Goal: Find specific page/section: Find specific page/section

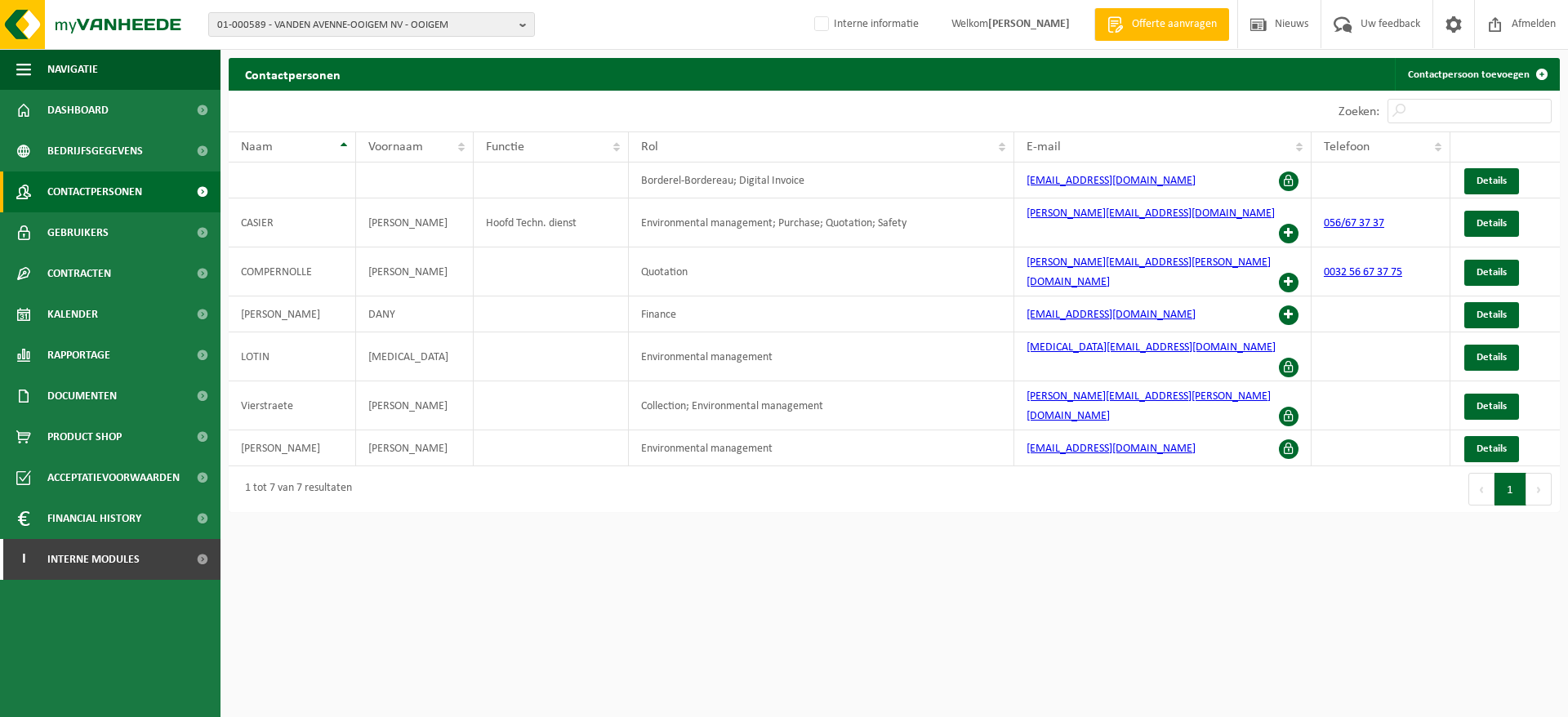
click at [302, 19] on span "01-000589 - VANDEN AVENNE-OOIGEM NV - OOIGEM" at bounding box center [365, 26] width 295 height 25
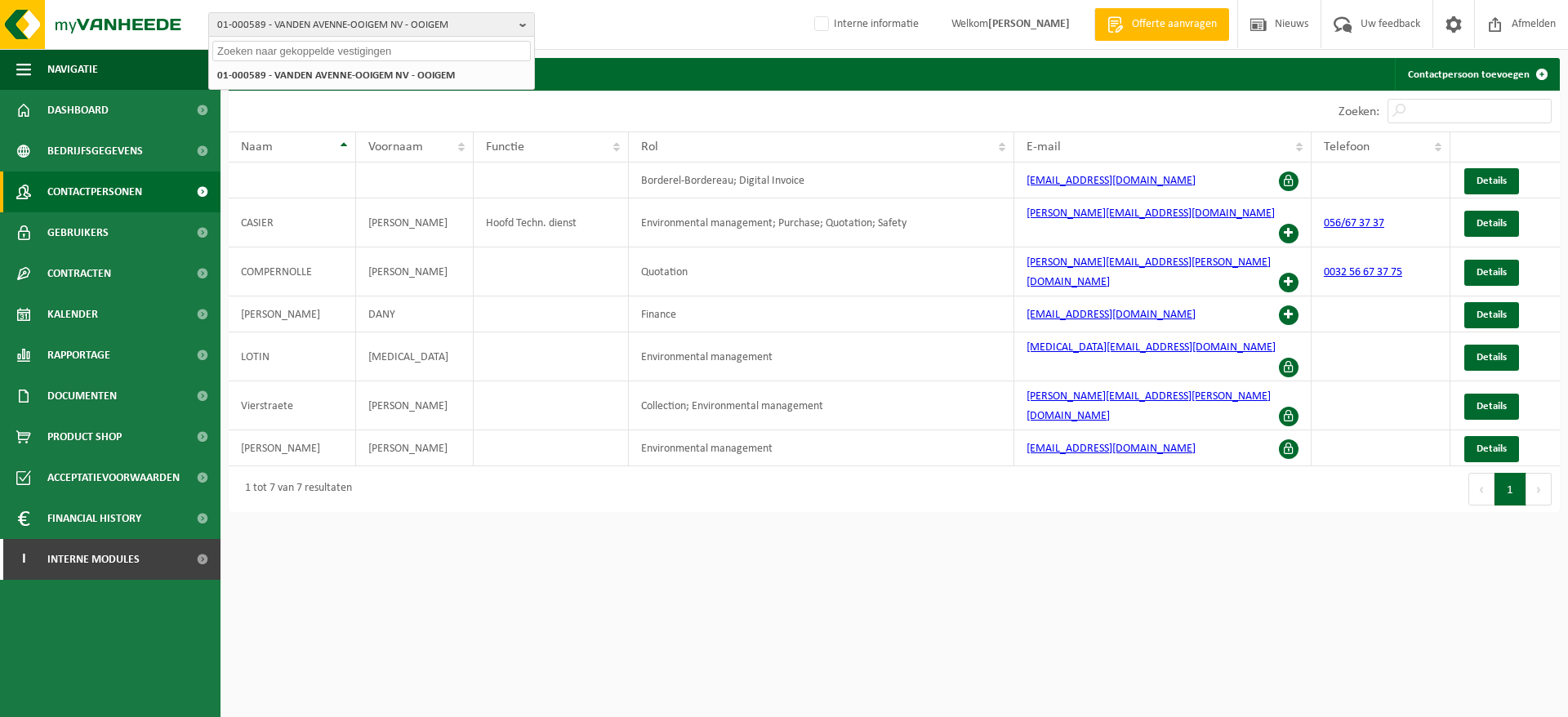
click at [320, 41] on input "text" at bounding box center [372, 51] width 318 height 20
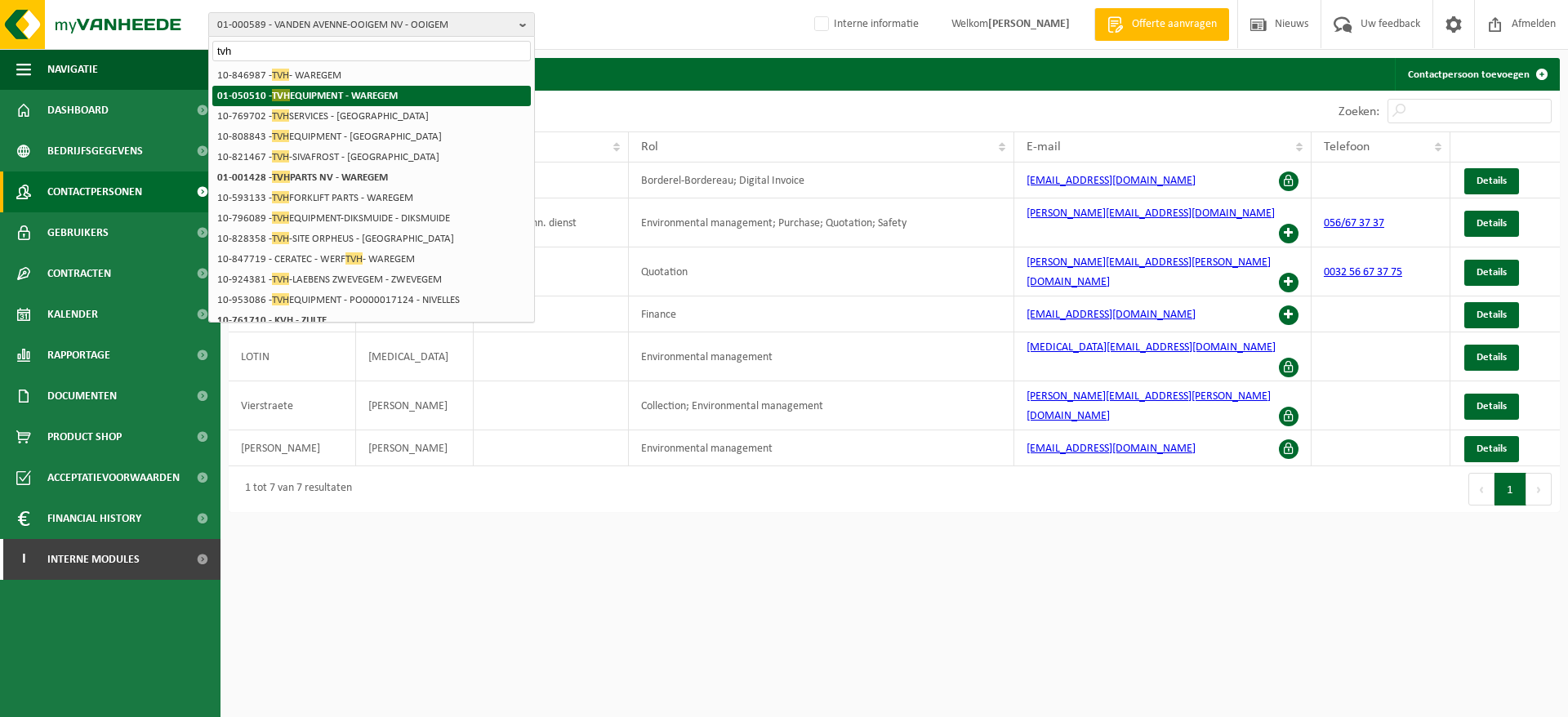
type input "tvh"
click at [335, 87] on li "01-050510 - TVH EQUIPMENT - WAREGEM" at bounding box center [372, 95] width 318 height 20
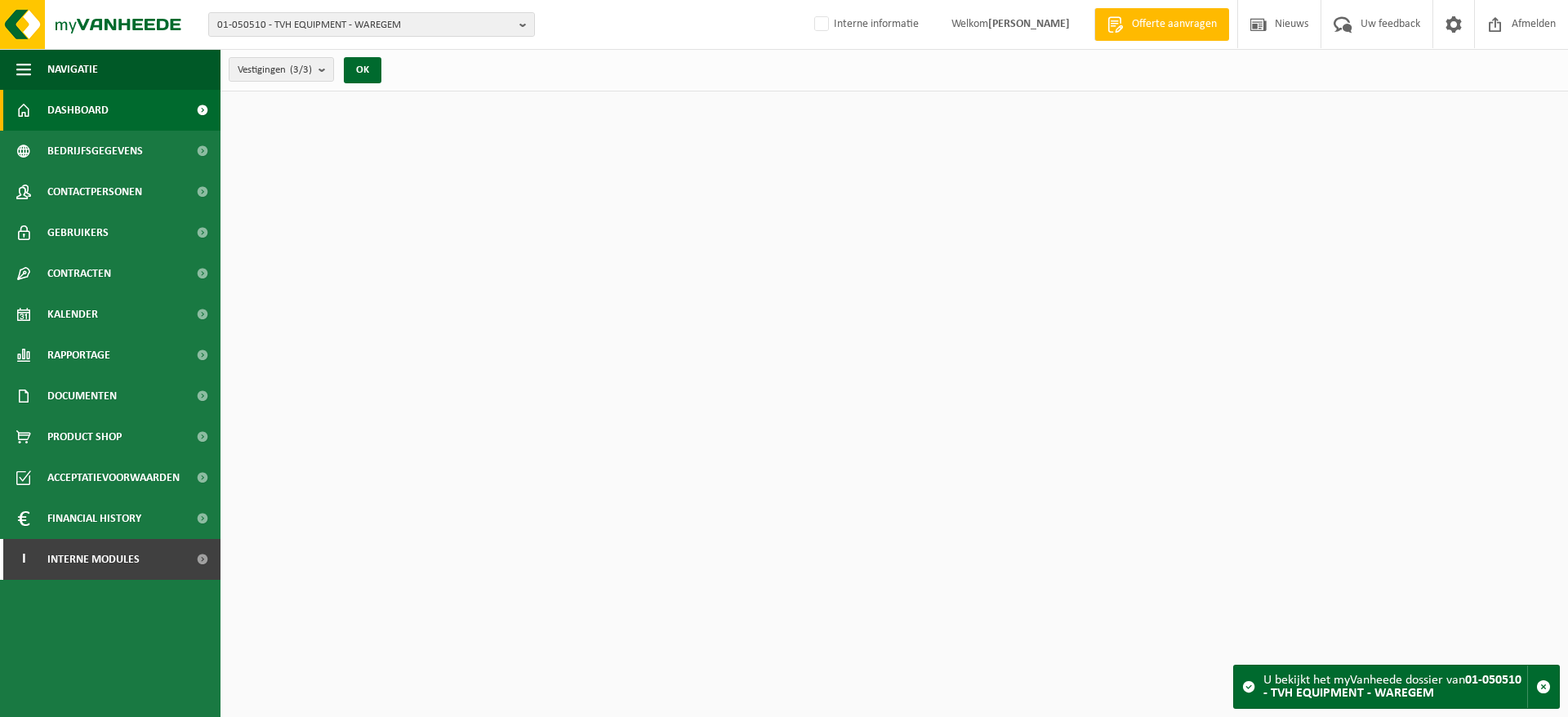
click at [340, 34] on span "01-050510 - TVH EQUIPMENT - WAREGEM" at bounding box center [365, 26] width 295 height 25
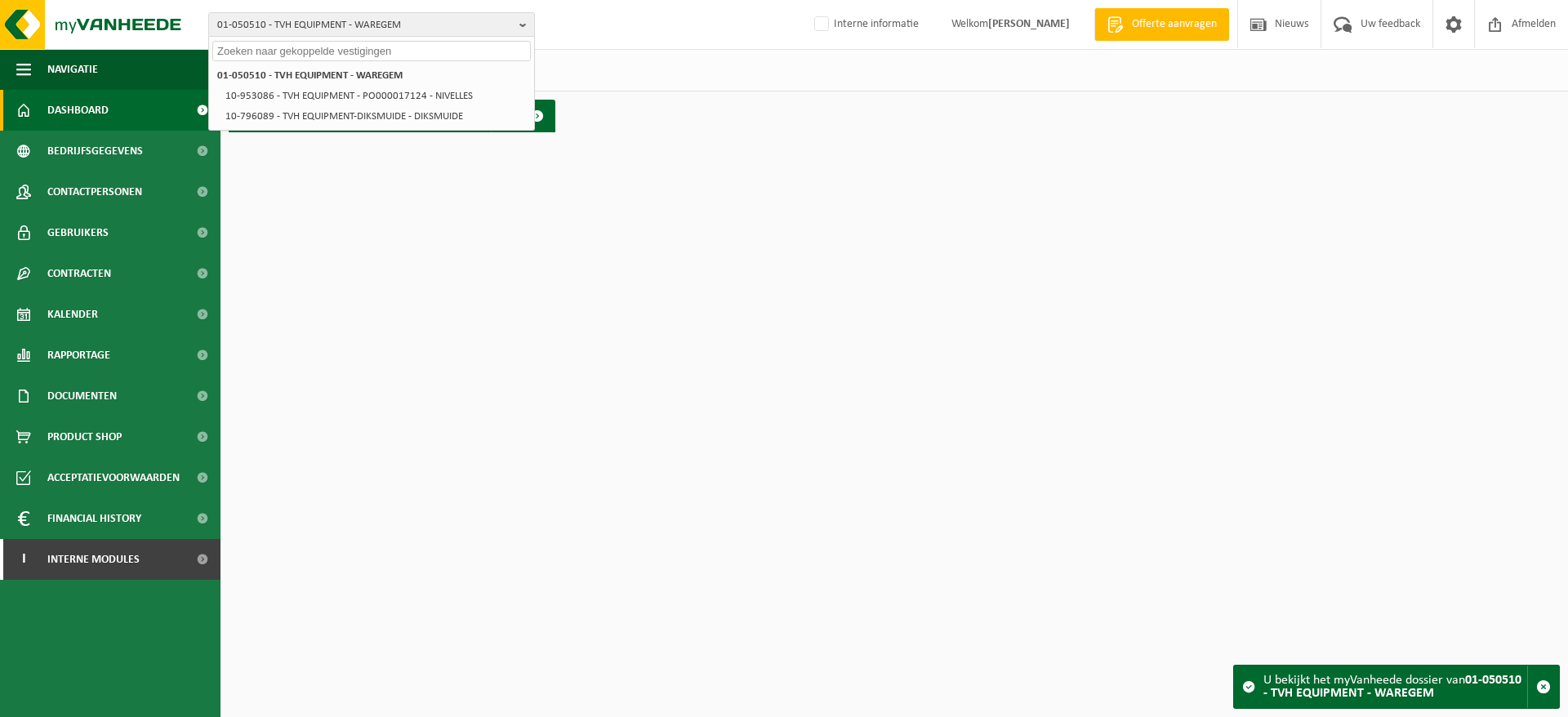
click at [341, 52] on input "text" at bounding box center [372, 51] width 318 height 20
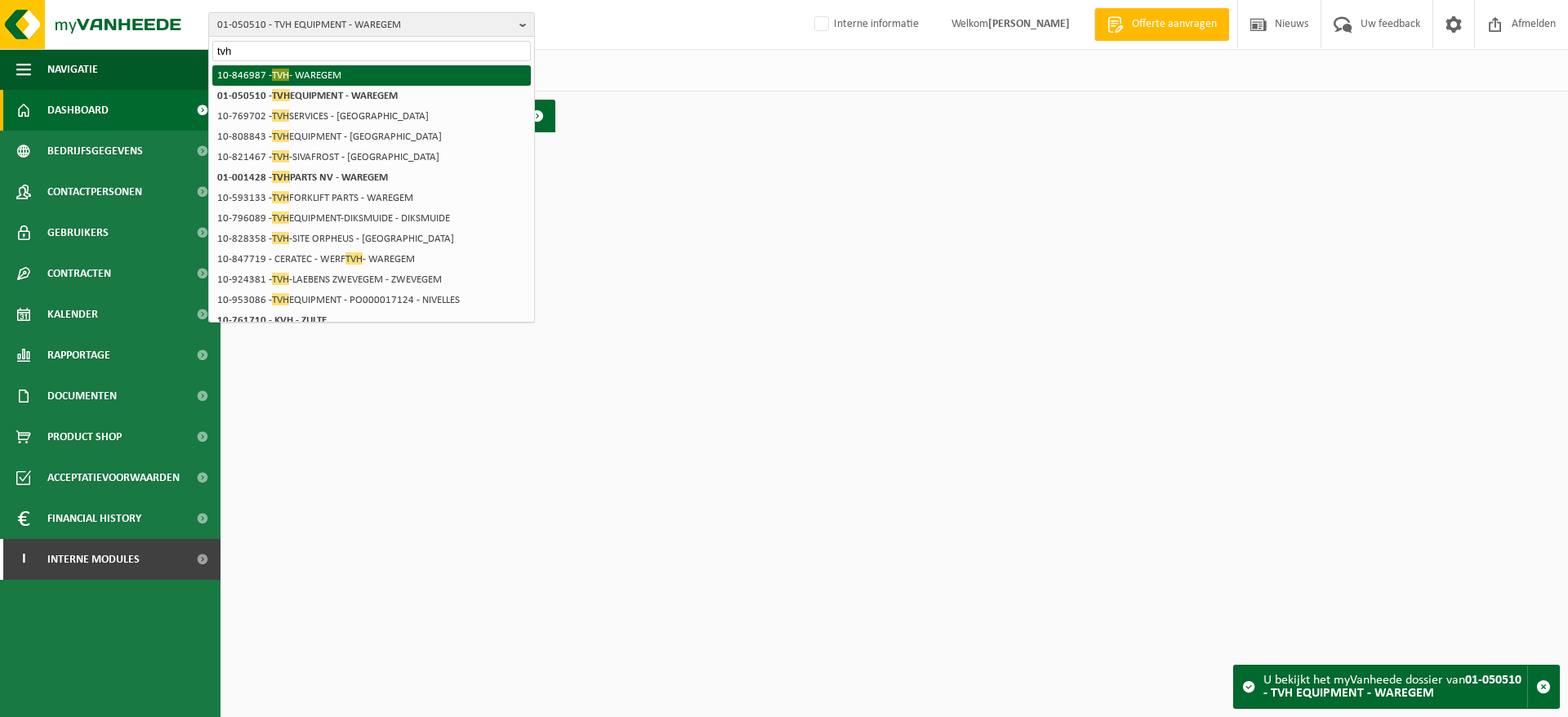
type input "tvh"
click at [344, 70] on li "10-846987 - TVH - WAREGEM" at bounding box center [372, 75] width 318 height 20
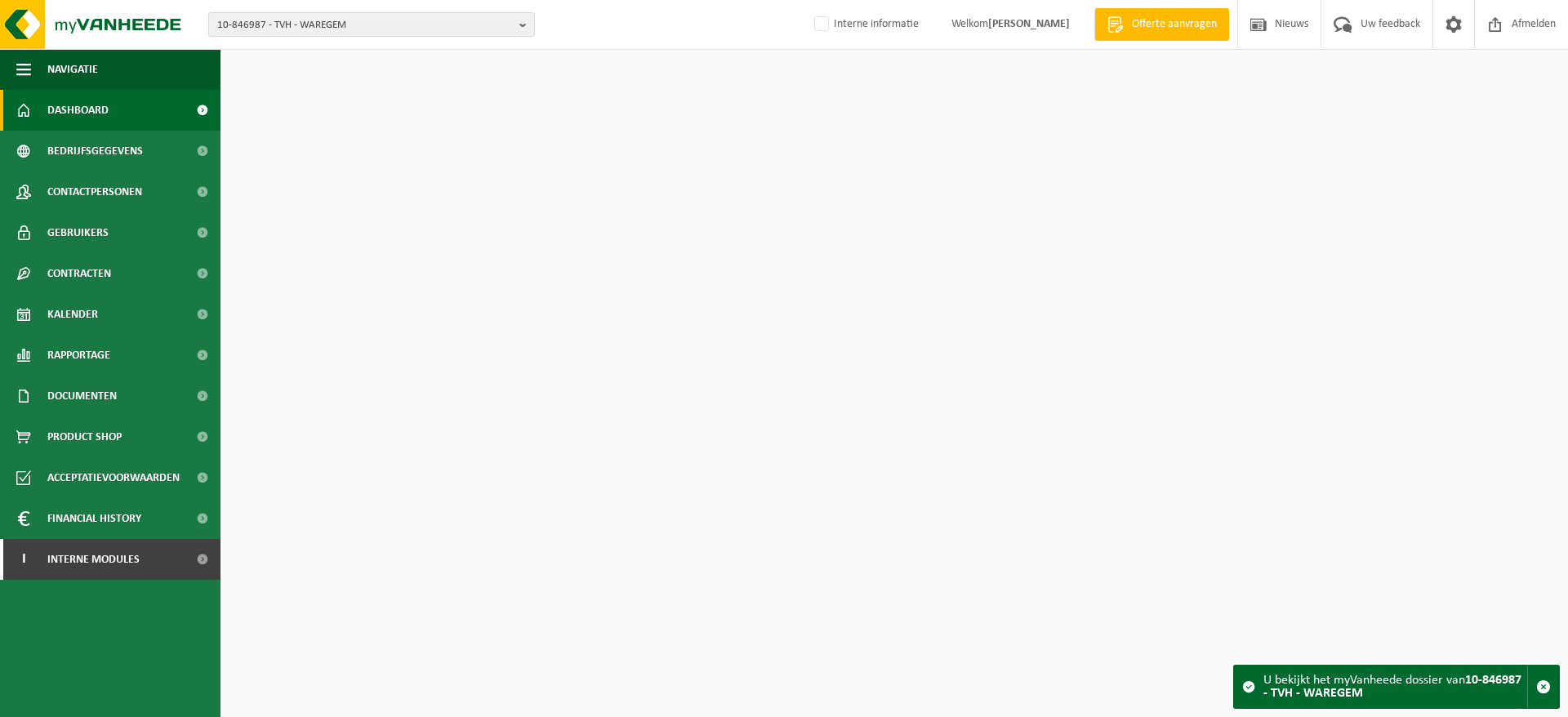
click at [350, 19] on span "10-846987 - TVH - WAREGEM" at bounding box center [365, 26] width 295 height 25
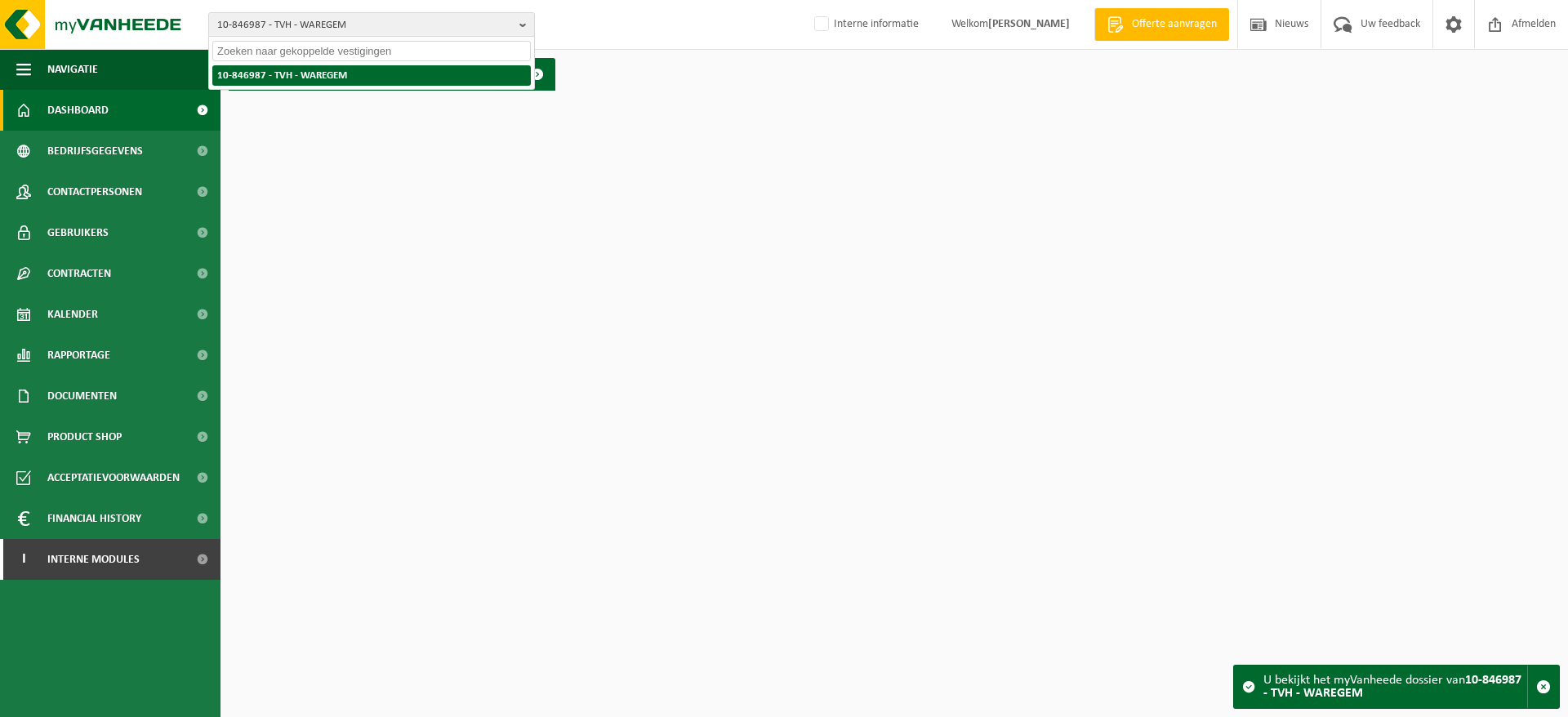
click at [324, 72] on li "10-846987 - TVH - WAREGEM" at bounding box center [372, 75] width 318 height 20
click at [678, 125] on html "10-846987 - TVH - WAREGEM 10-846987 - TVH - WAREGEM Interne informatie Welkom Y…" at bounding box center [784, 358] width 1568 height 717
click at [390, 49] on input "text" at bounding box center [372, 51] width 318 height 20
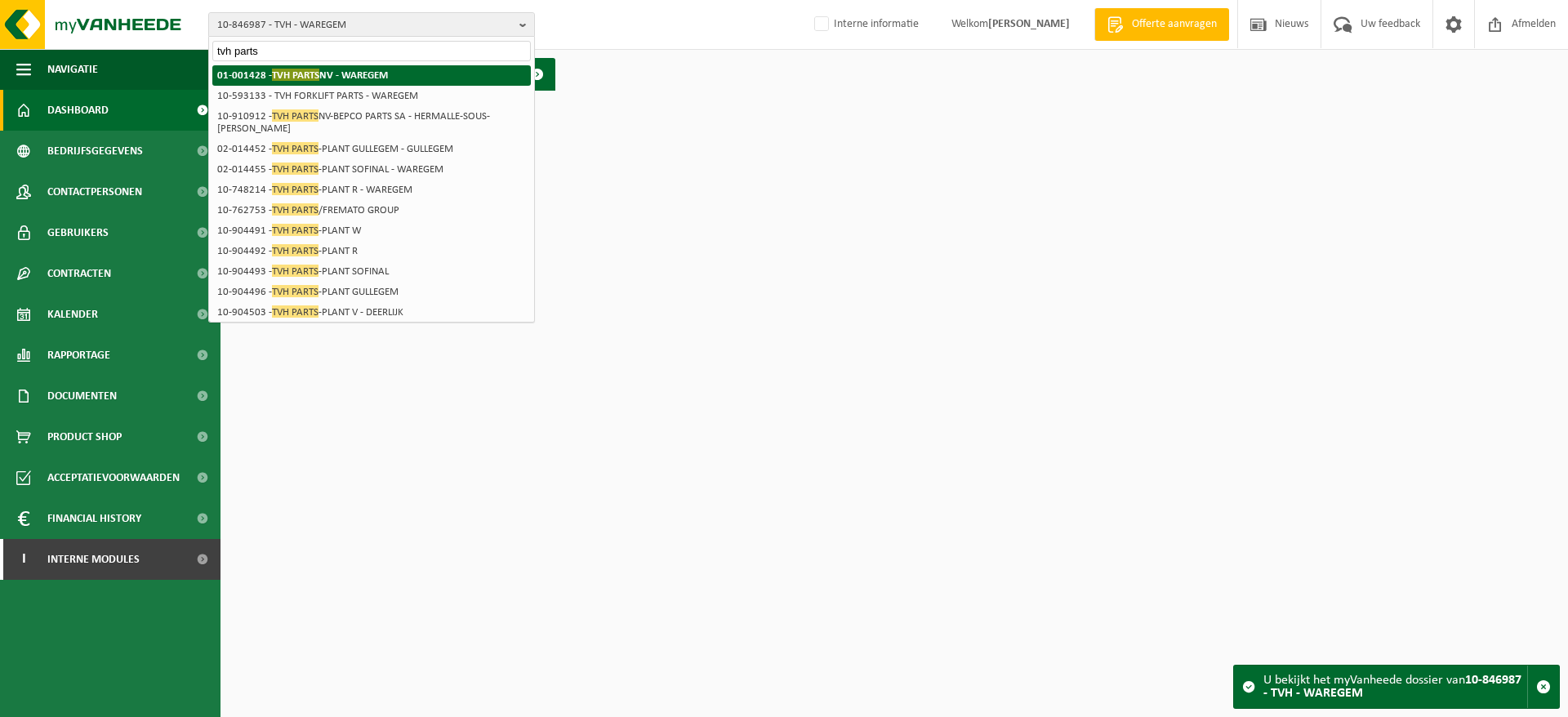
type input "tvh parts"
click at [346, 71] on strong "01-001428 - TVH PARTS NV - WAREGEM" at bounding box center [302, 75] width 171 height 12
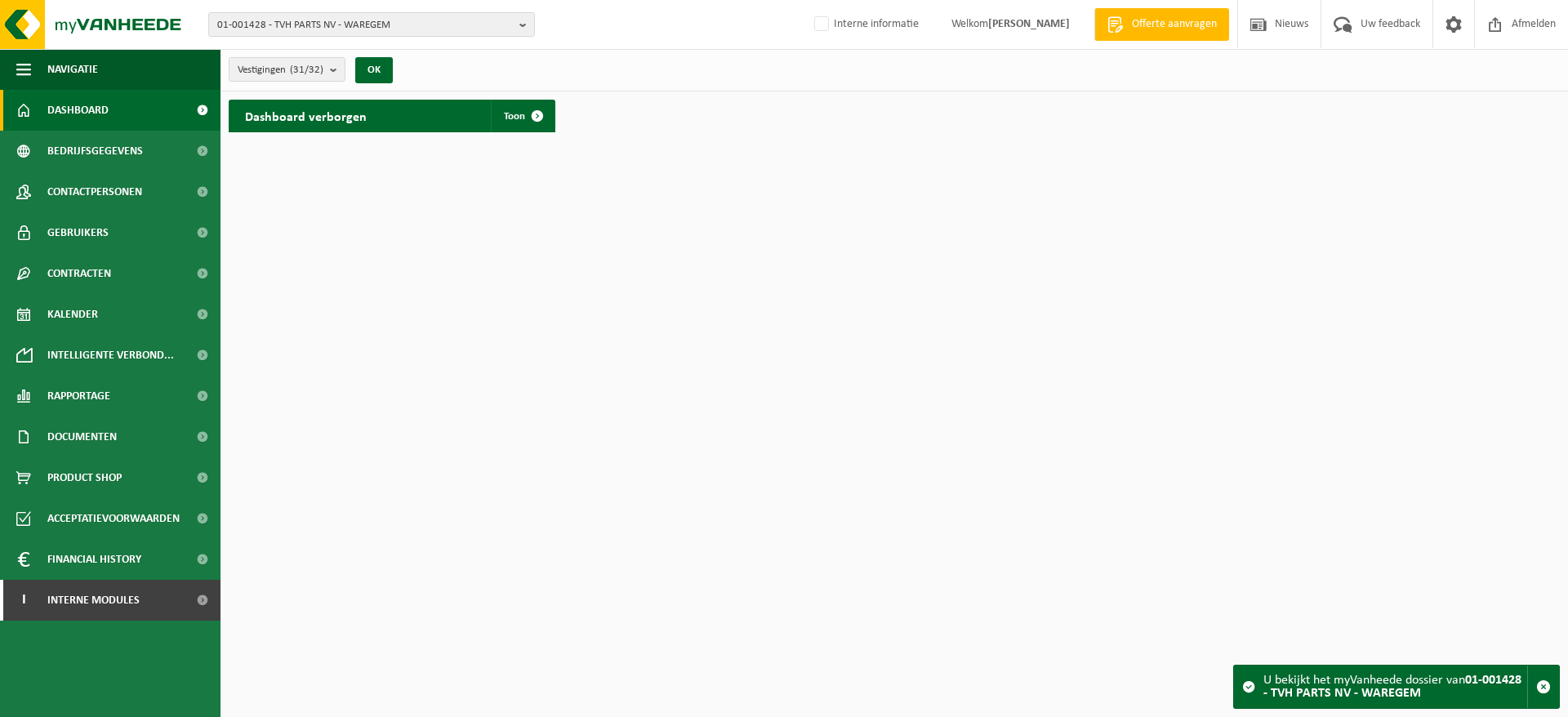
click at [95, 399] on span "Rapportage" at bounding box center [78, 396] width 63 height 41
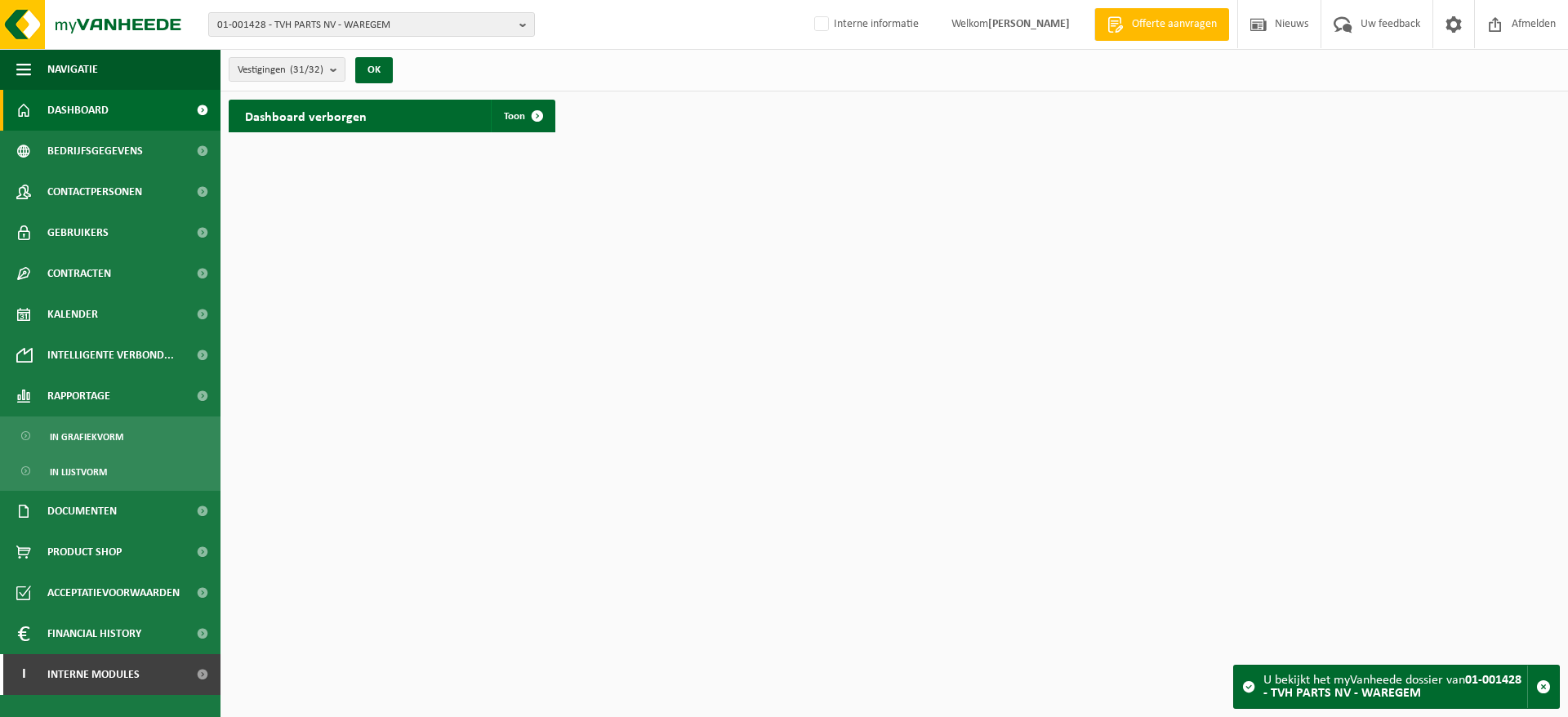
click at [121, 159] on span "Bedrijfsgegevens" at bounding box center [94, 151] width 95 height 41
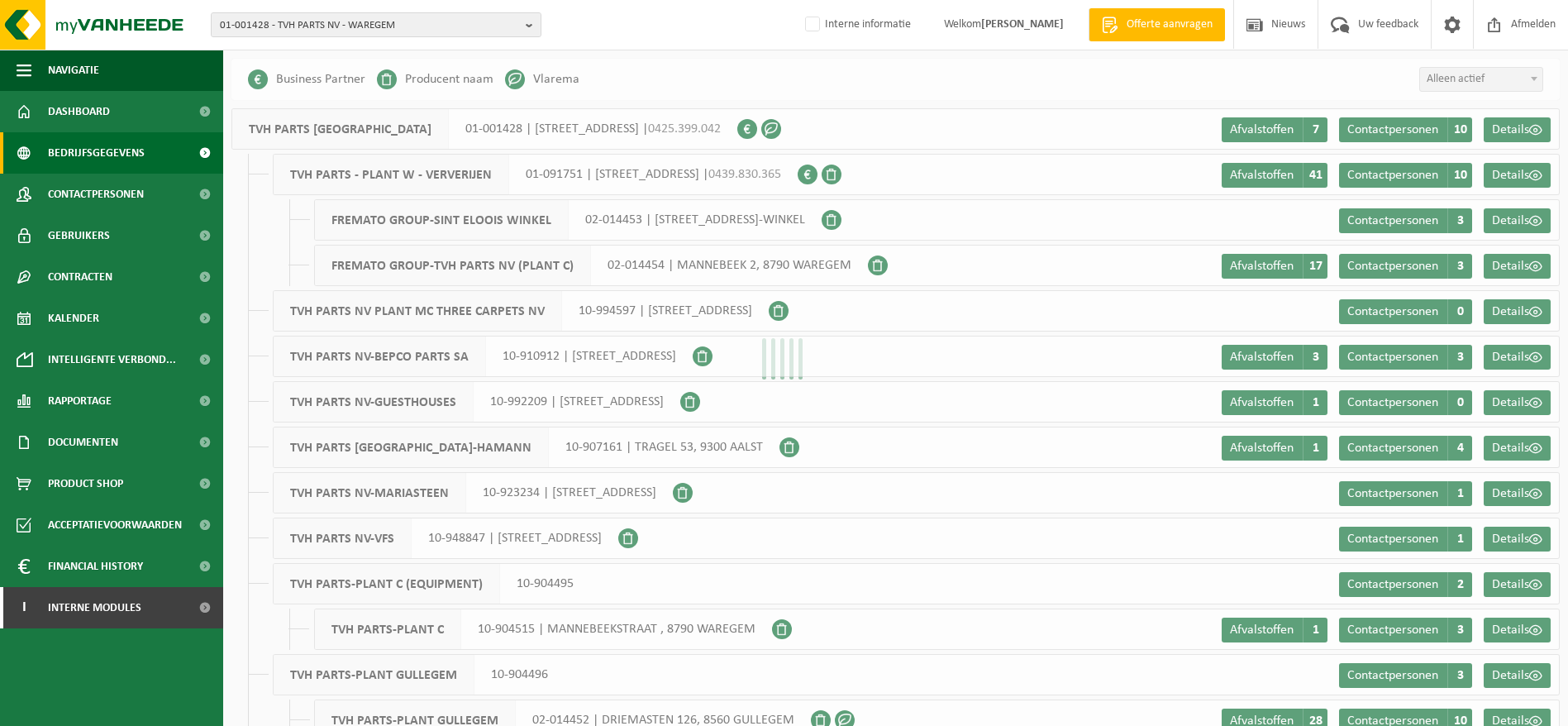
click at [123, 110] on link "Dashboard" at bounding box center [112, 112] width 223 height 41
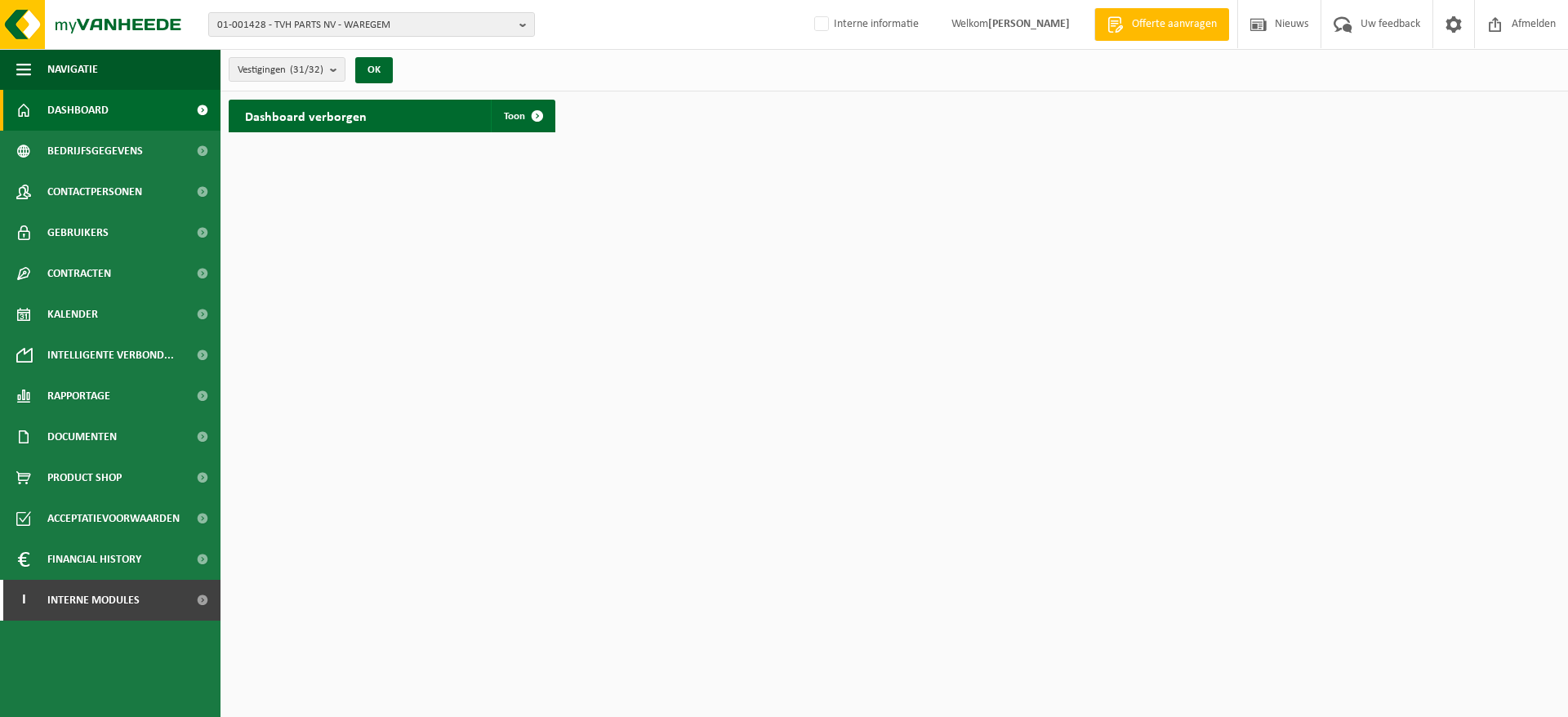
click at [516, 118] on span "Toon" at bounding box center [514, 117] width 21 height 11
